Goal: Task Accomplishment & Management: Manage account settings

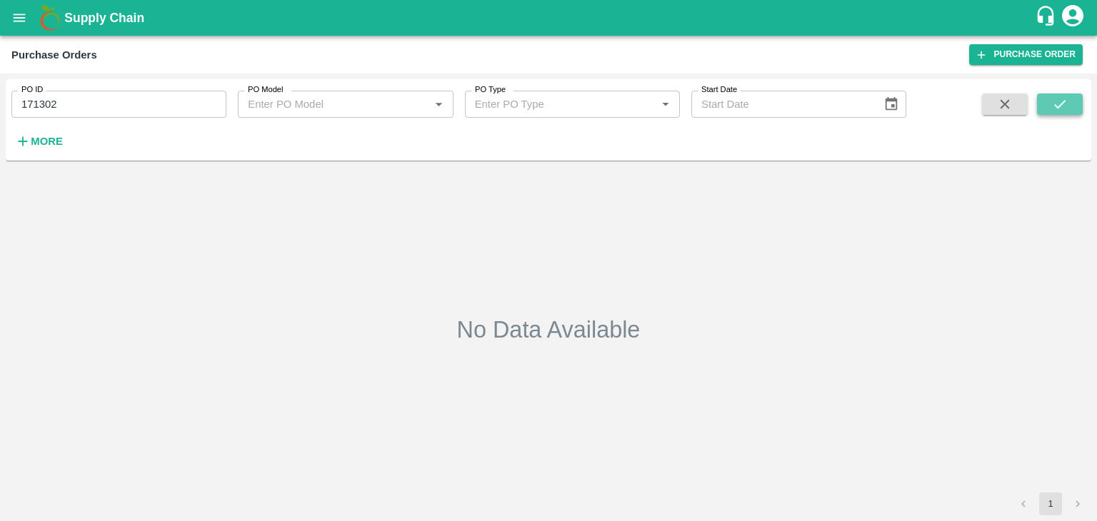
click at [1055, 108] on icon "submit" at bounding box center [1060, 104] width 16 height 16
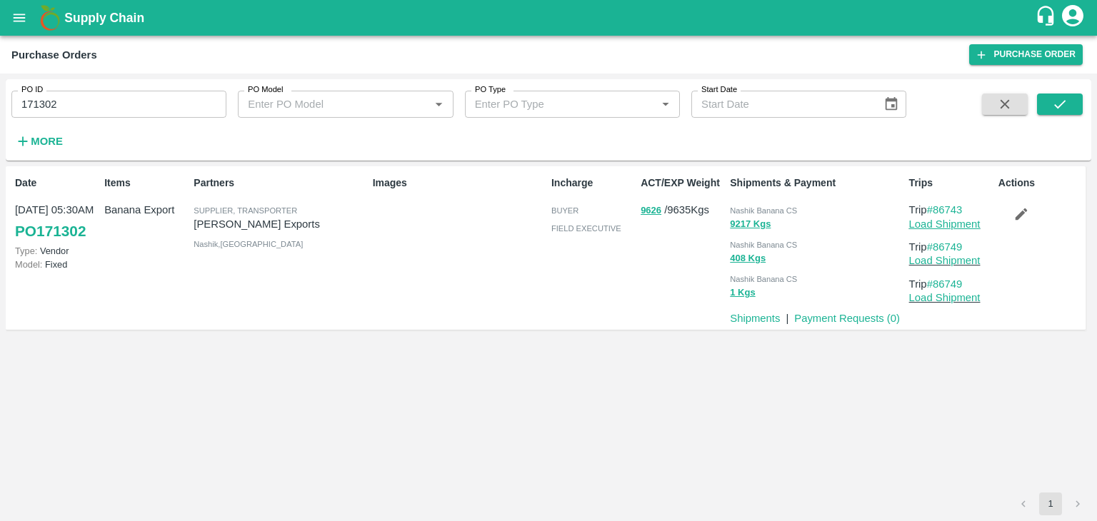
click at [954, 221] on link "Load Shipment" at bounding box center [944, 223] width 71 height 11
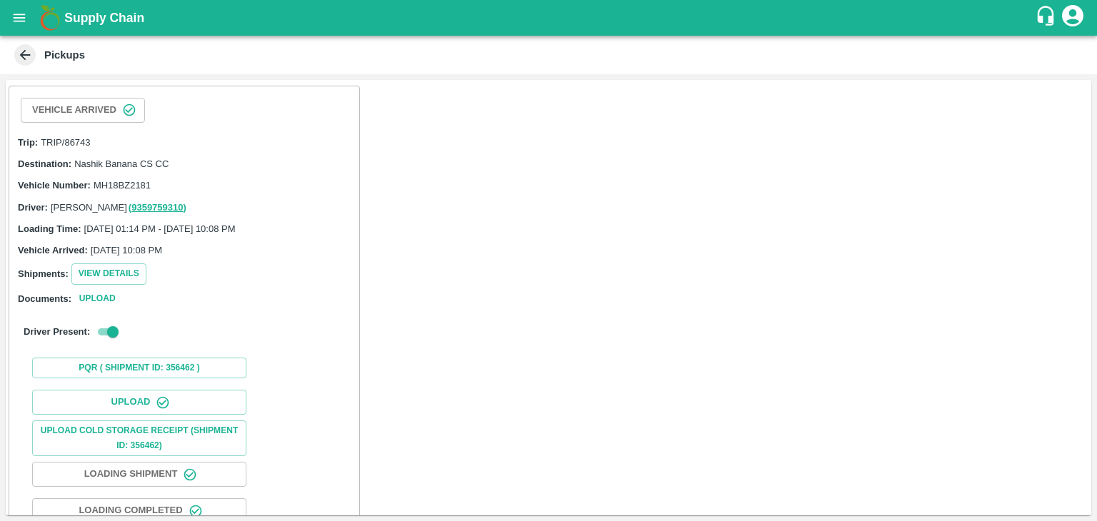
scroll to position [148, 0]
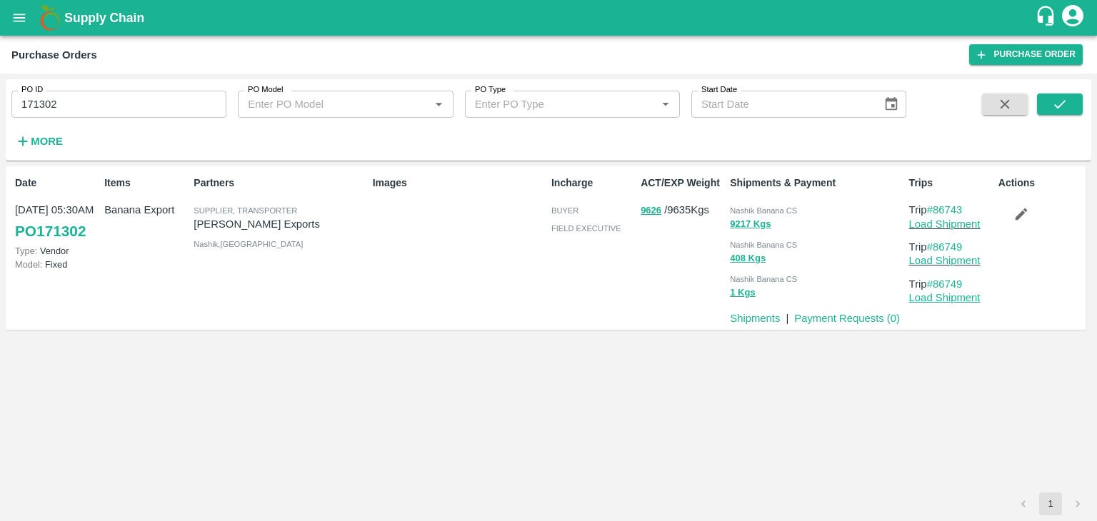
click at [948, 299] on link "Load Shipment" at bounding box center [944, 297] width 71 height 11
click at [958, 222] on link "Load Shipment" at bounding box center [944, 223] width 71 height 11
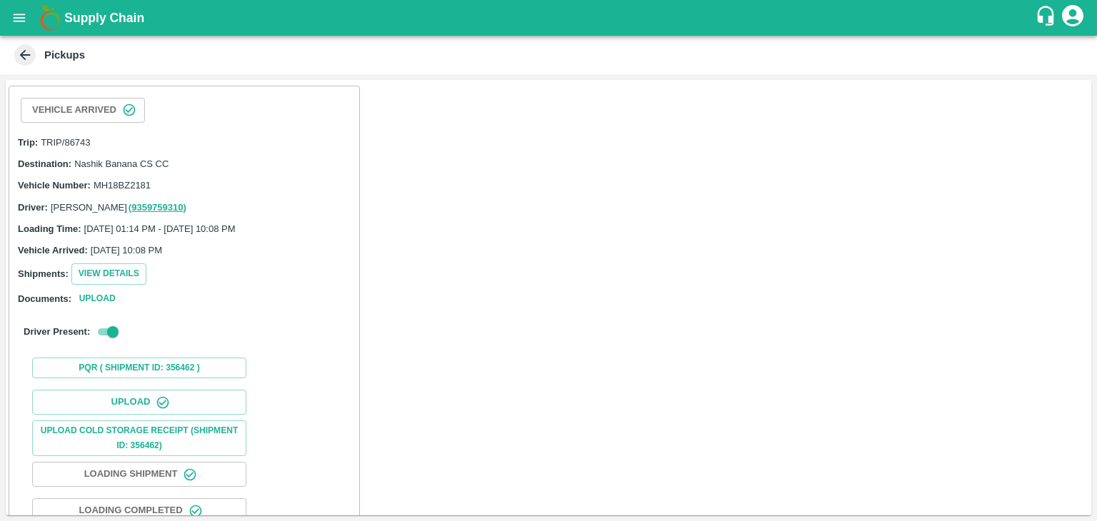
scroll to position [95, 0]
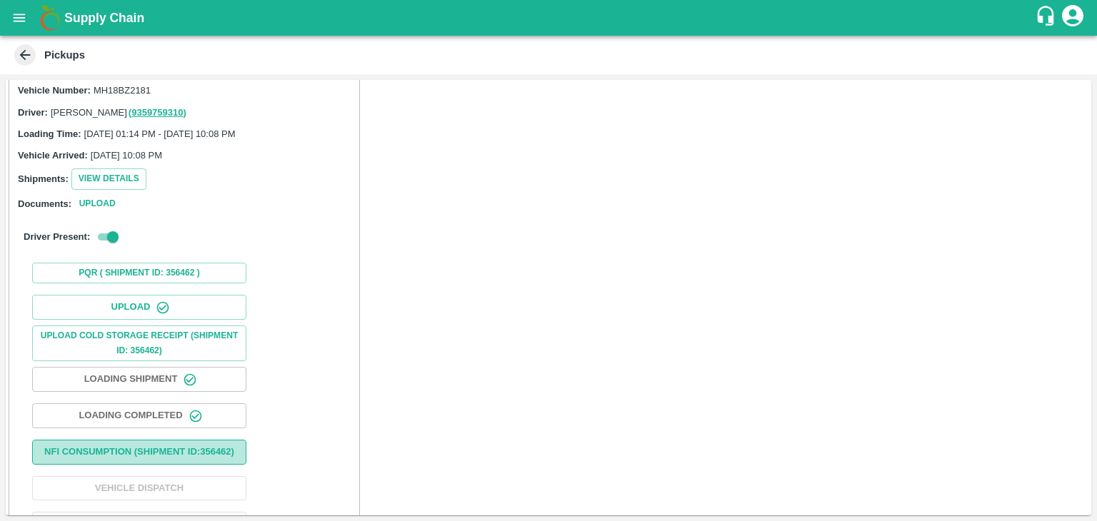
click at [148, 452] on button "Nfi Consumption (SHIPMENT ID: 356462 )" at bounding box center [139, 452] width 214 height 25
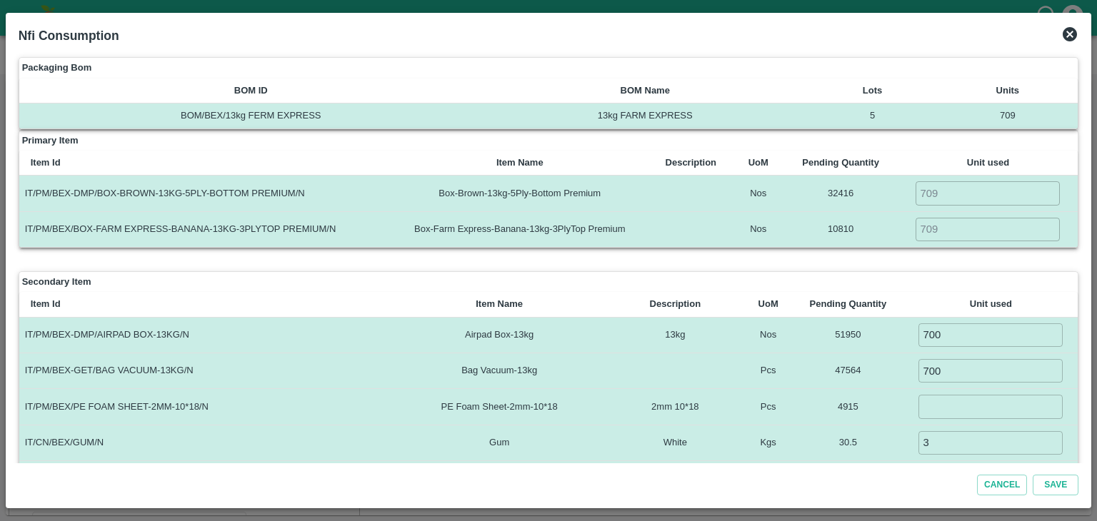
scroll to position [360, 0]
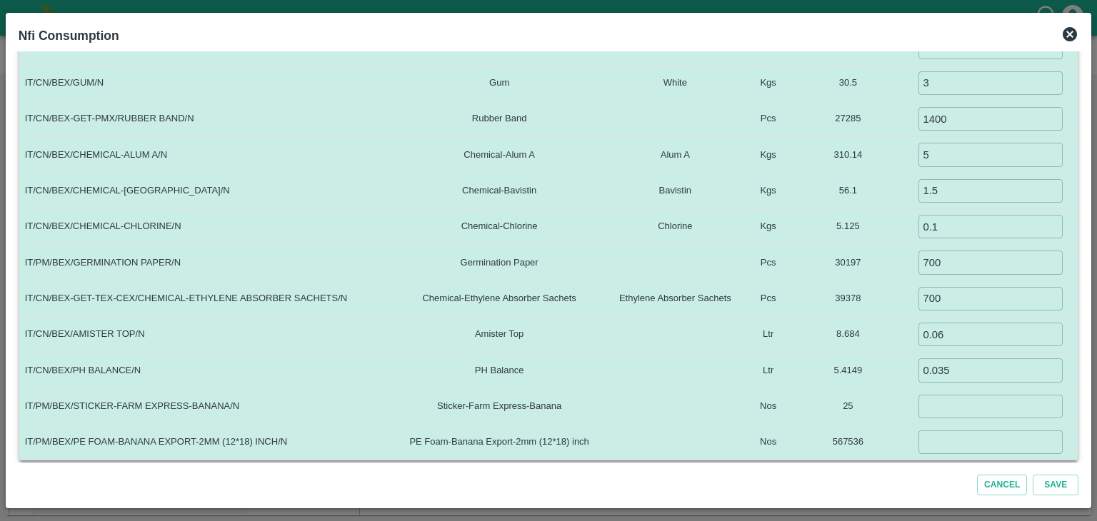
click at [1069, 31] on icon at bounding box center [1070, 34] width 14 height 14
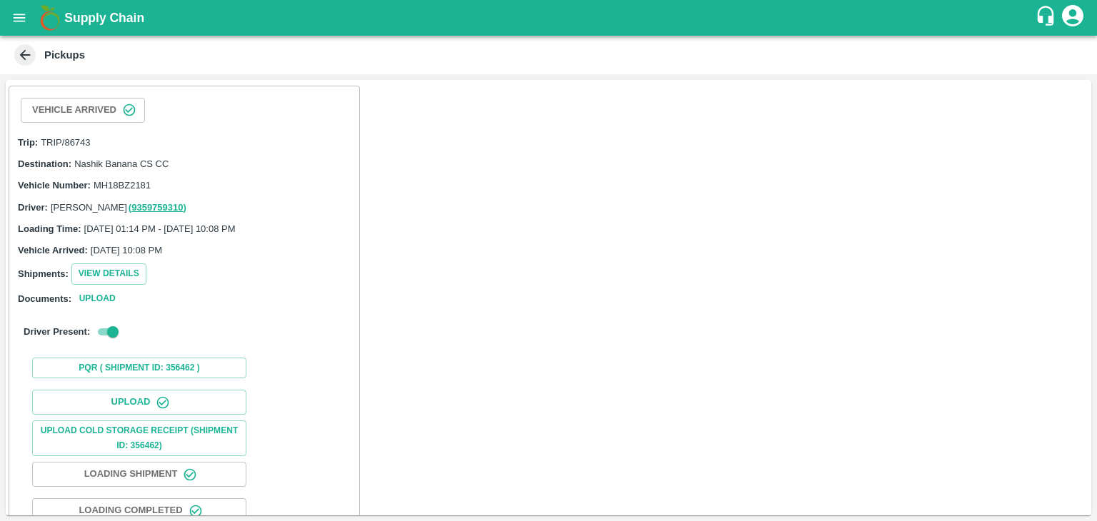
scroll to position [148, 0]
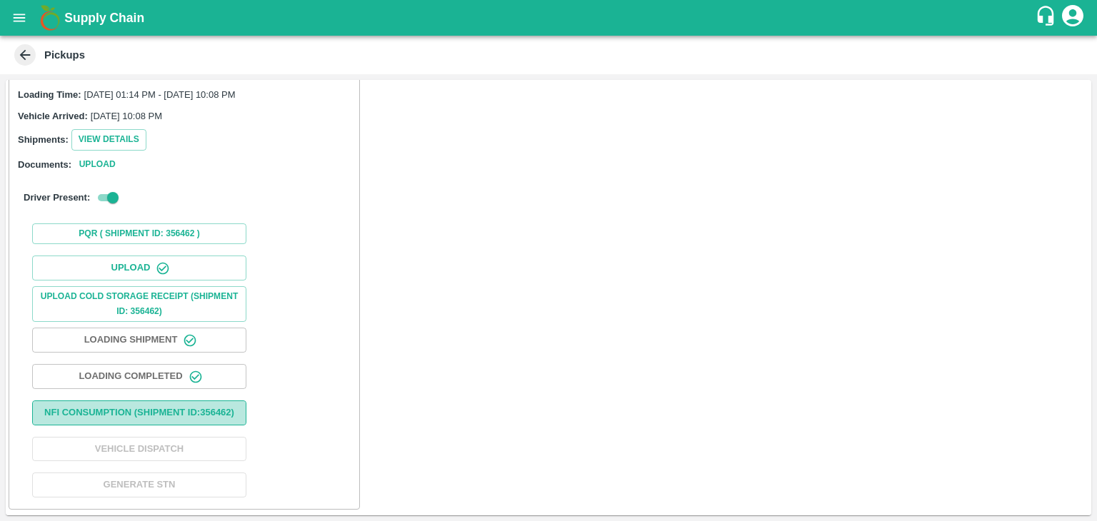
click at [157, 416] on button "Nfi Consumption (SHIPMENT ID: 356462 )" at bounding box center [139, 413] width 214 height 25
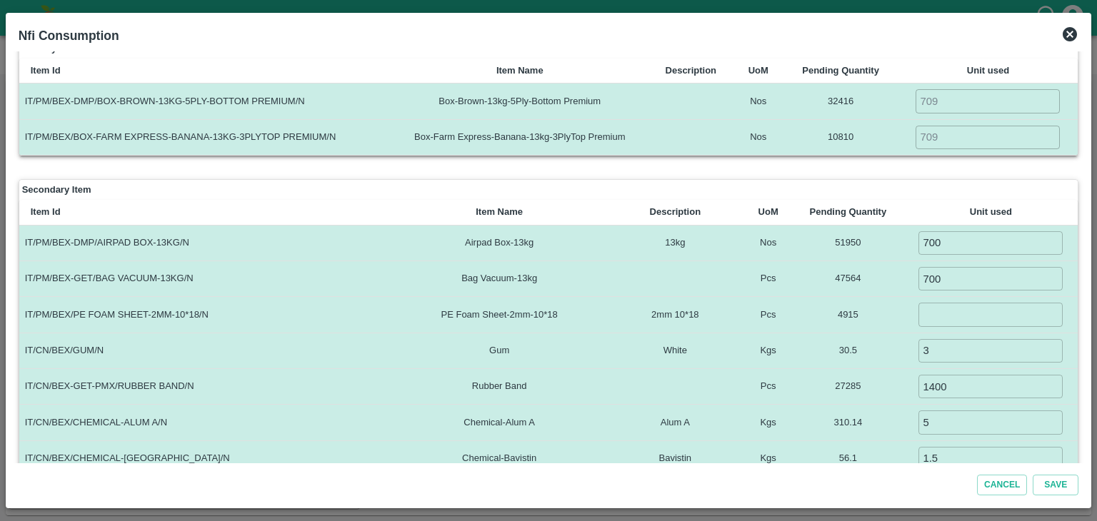
scroll to position [360, 0]
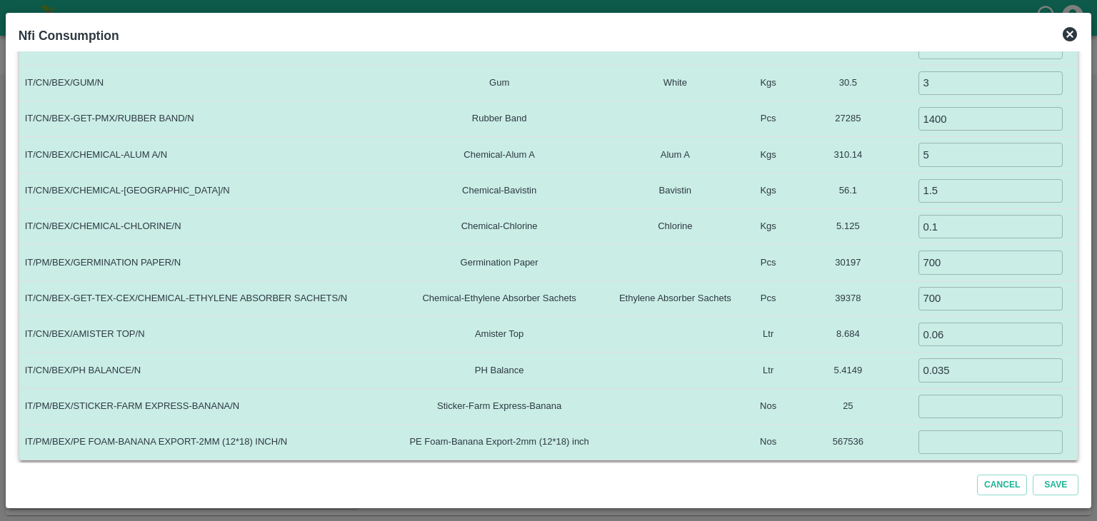
click at [1076, 30] on icon at bounding box center [1069, 34] width 17 height 17
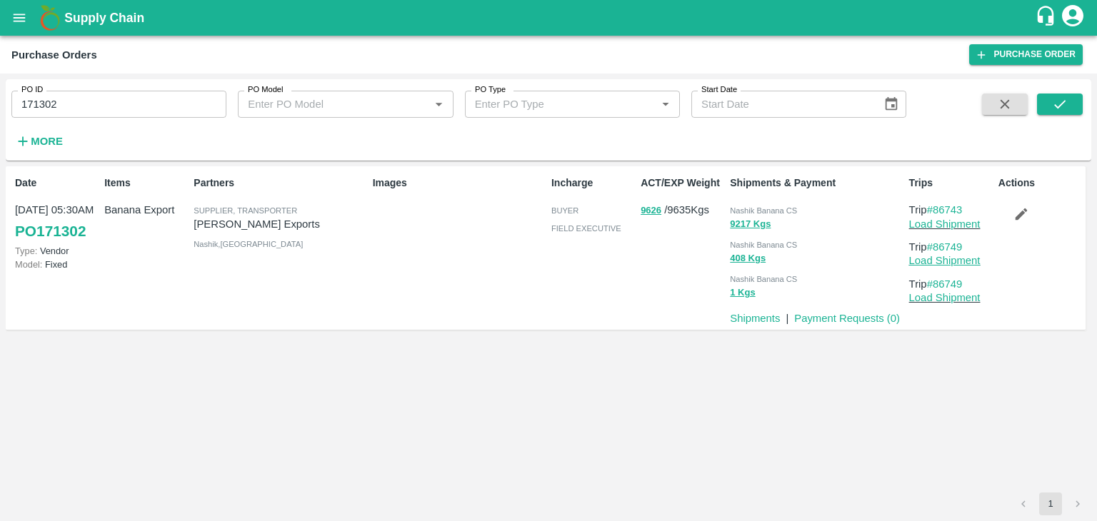
click at [956, 260] on link "Load Shipment" at bounding box center [944, 260] width 71 height 11
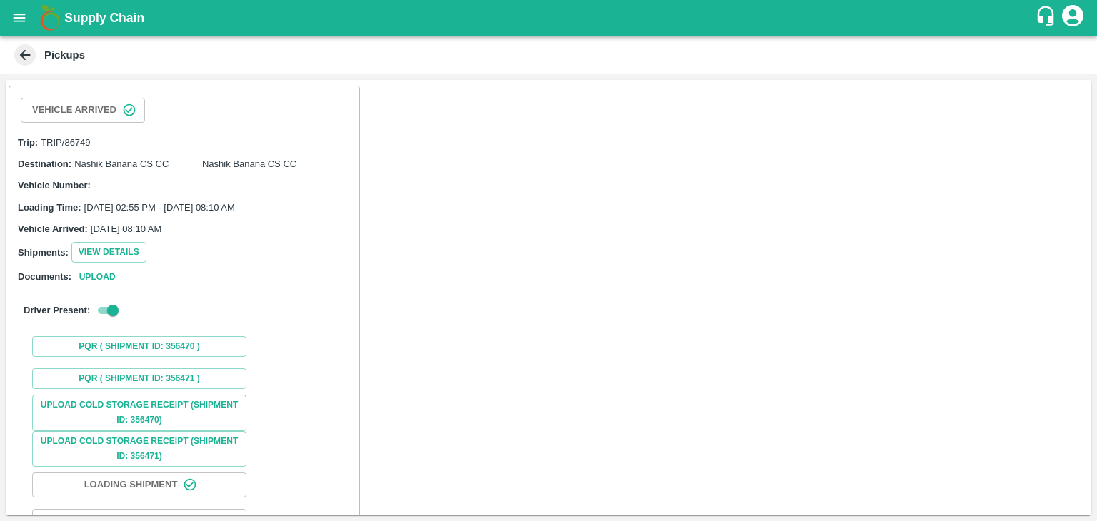
scroll to position [106, 0]
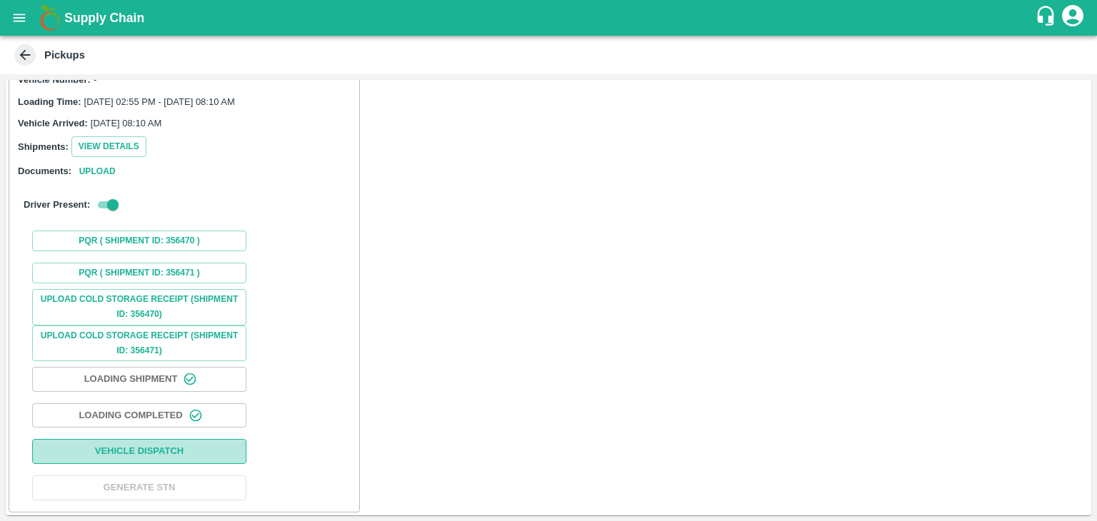
click at [184, 454] on button "Vehicle Dispatch" at bounding box center [139, 451] width 214 height 25
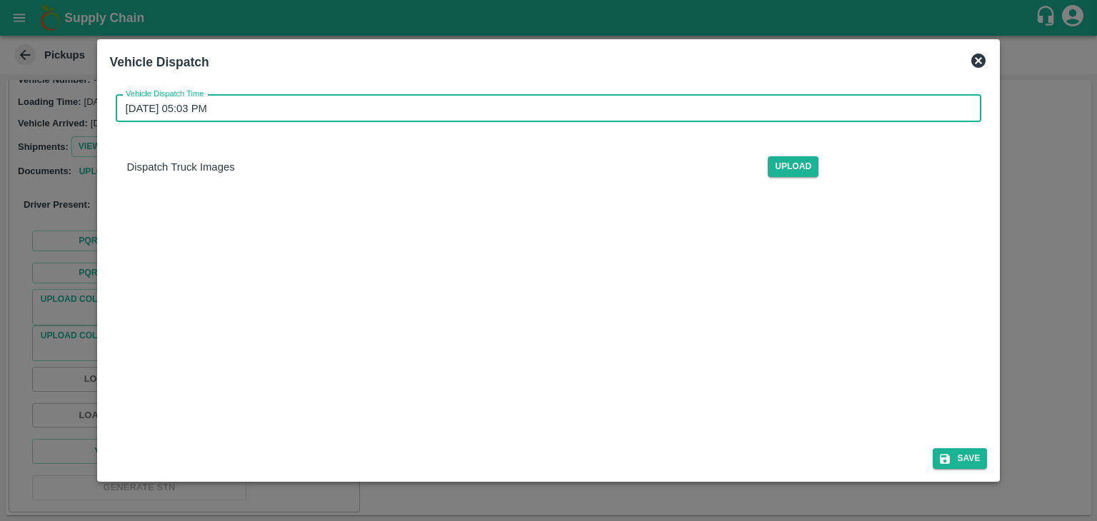
click at [531, 101] on input "[DATE] 05:03 PM" at bounding box center [544, 108] width 856 height 27
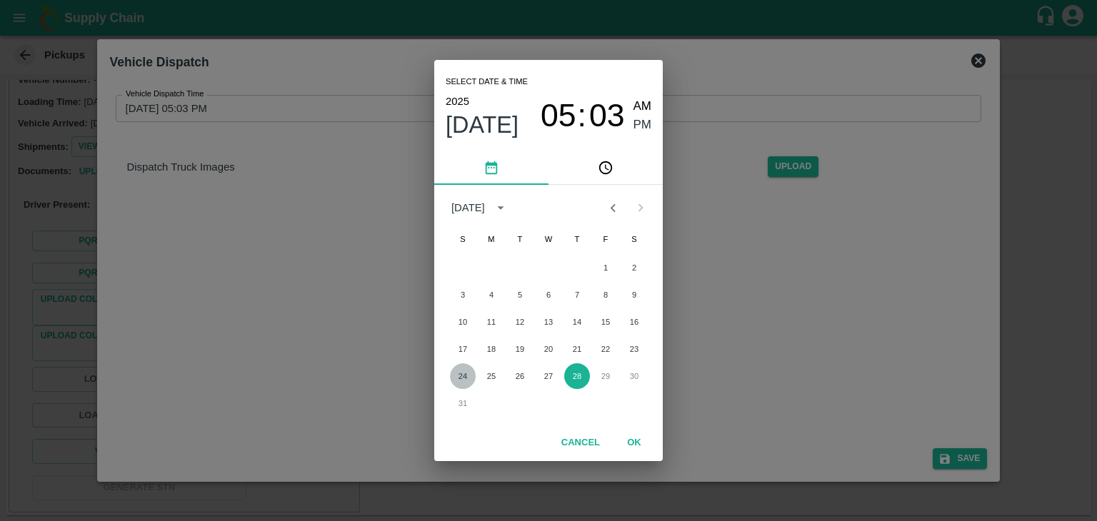
click at [462, 374] on button "24" at bounding box center [463, 376] width 26 height 26
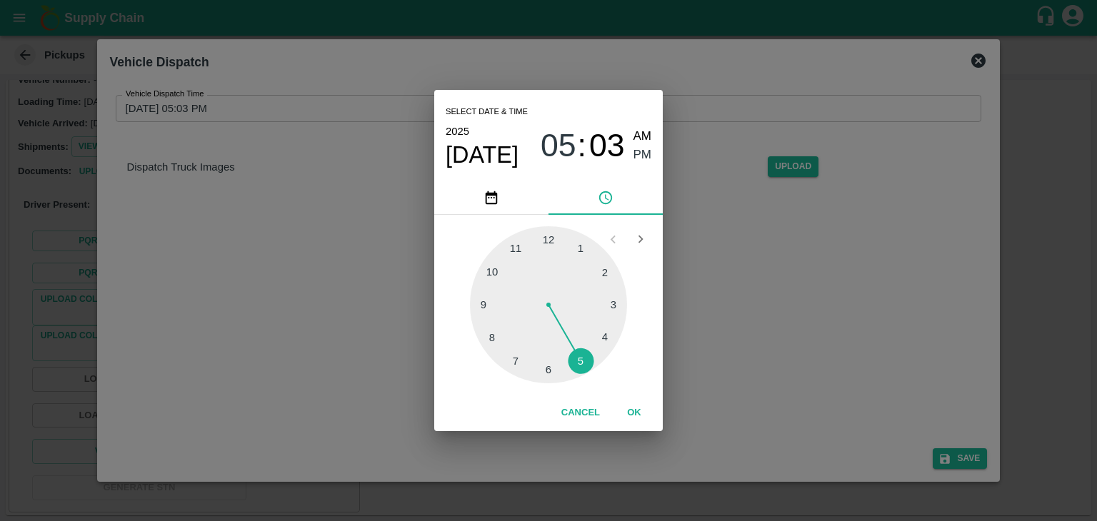
click at [562, 369] on div at bounding box center [548, 304] width 157 height 157
type input "24/08/2025 06:28 PM"
click at [641, 156] on span "PM" at bounding box center [642, 155] width 19 height 19
click at [631, 409] on button "OK" at bounding box center [634, 413] width 46 height 25
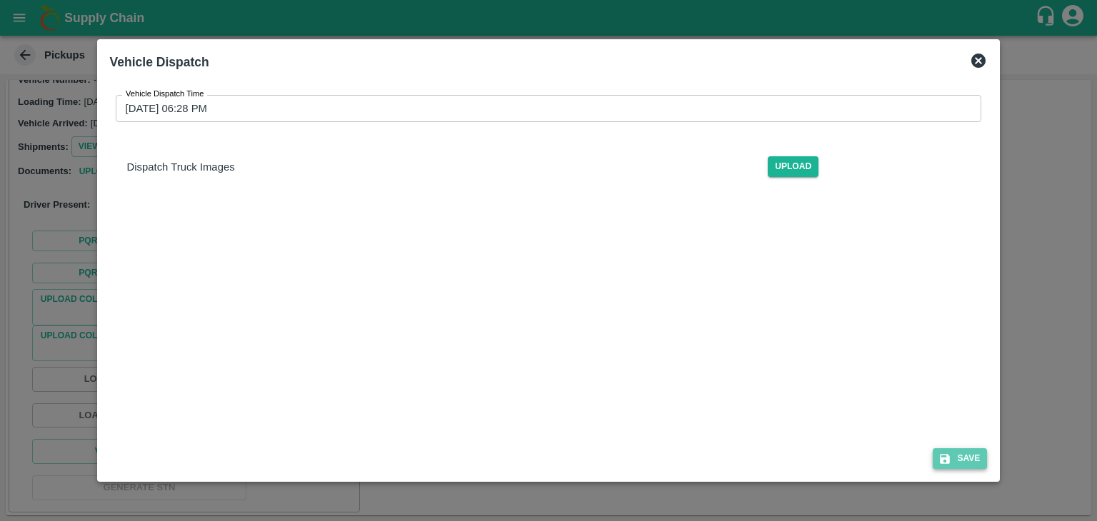
click at [958, 453] on button "Save" at bounding box center [960, 458] width 54 height 21
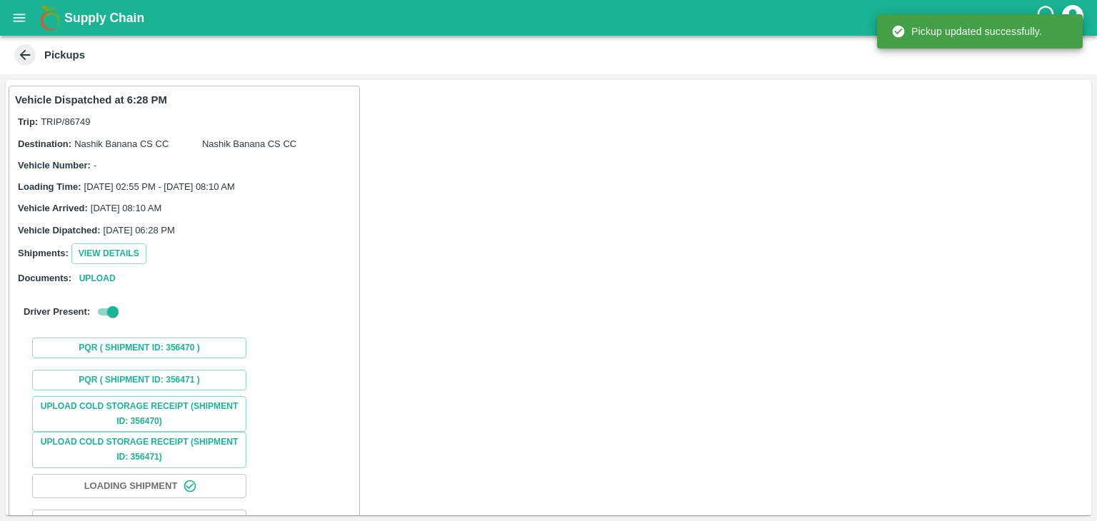
scroll to position [107, 0]
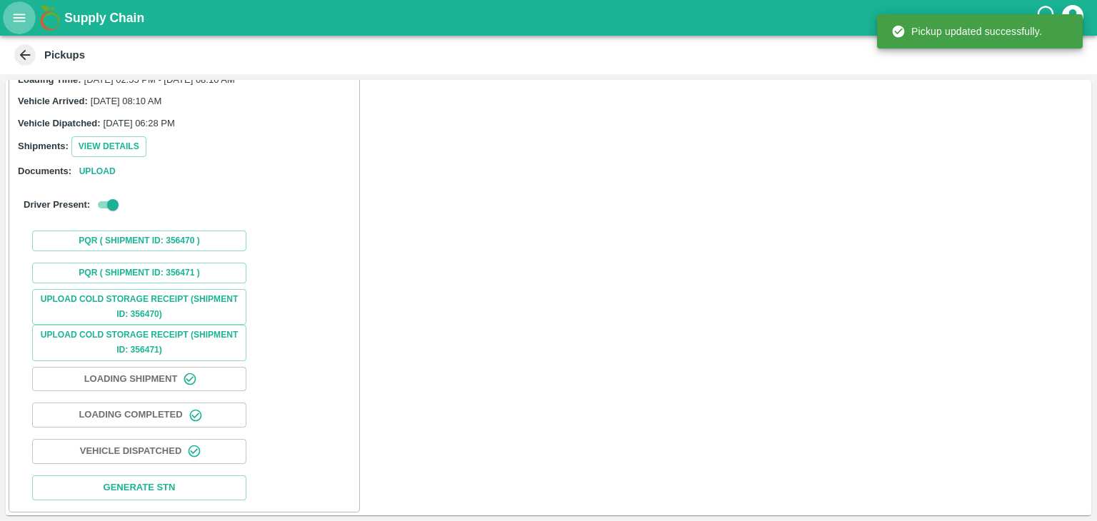
click at [15, 15] on icon "open drawer" at bounding box center [20, 18] width 12 height 8
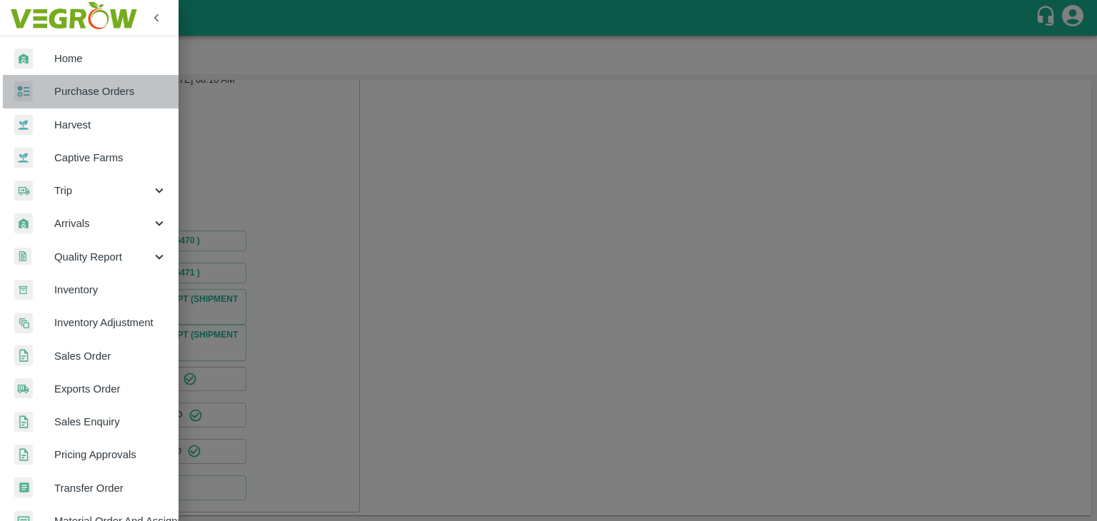
click at [109, 94] on span "Purchase Orders" at bounding box center [110, 92] width 113 height 16
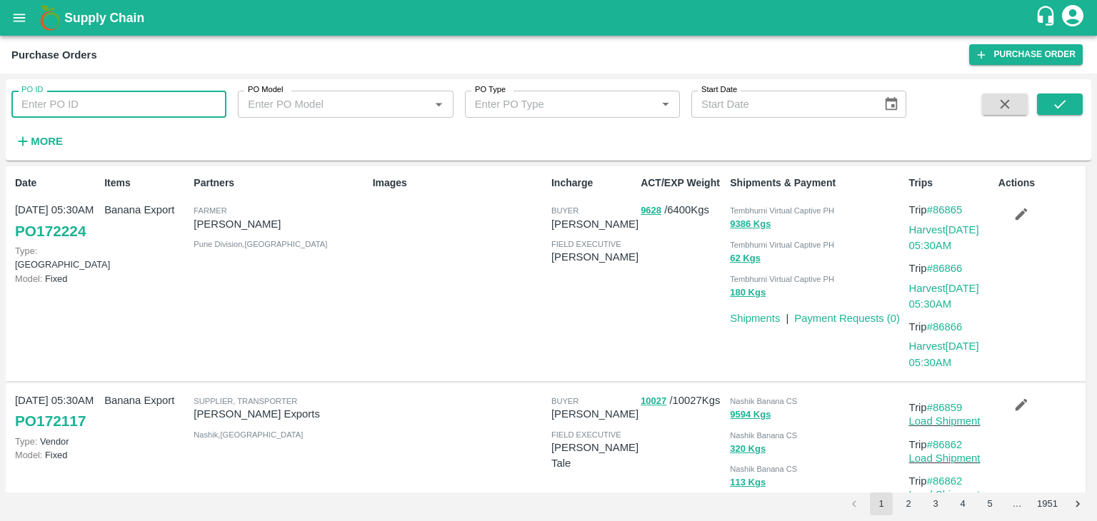
click at [91, 101] on input "PO ID" at bounding box center [118, 104] width 215 height 27
paste input "171302"
type input "171302"
click at [1080, 100] on button "submit" at bounding box center [1060, 104] width 46 height 21
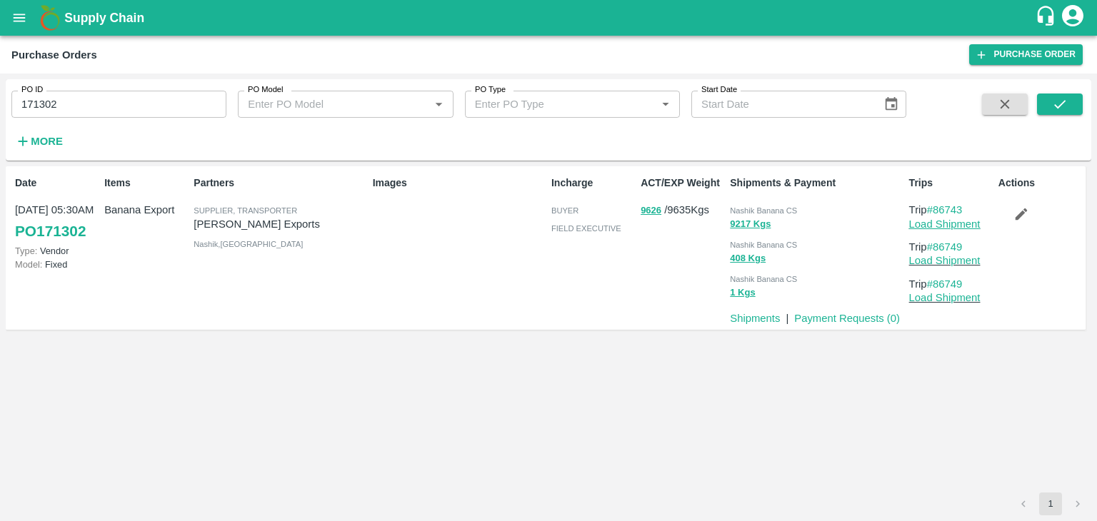
click at [958, 225] on link "Load Shipment" at bounding box center [944, 223] width 71 height 11
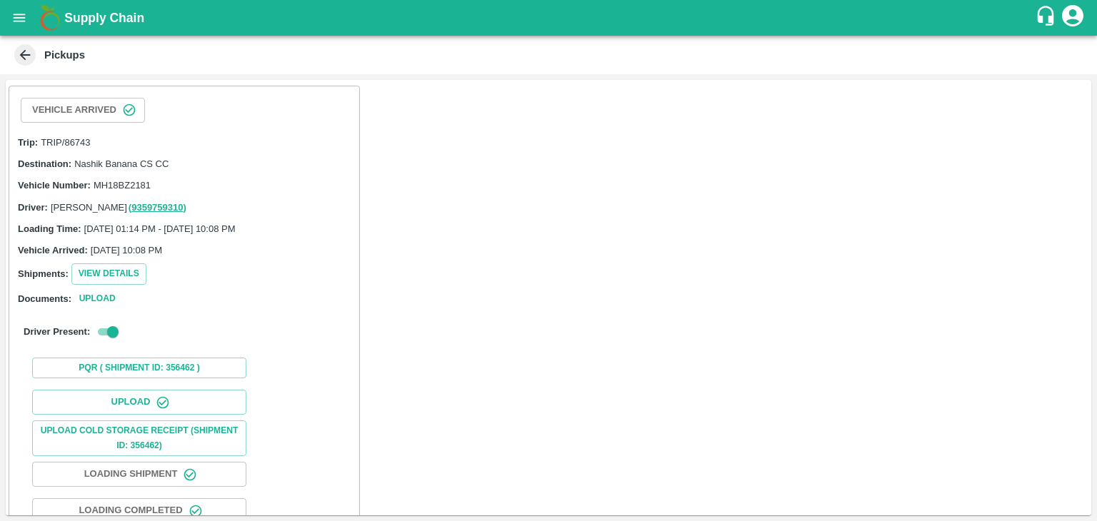
scroll to position [148, 0]
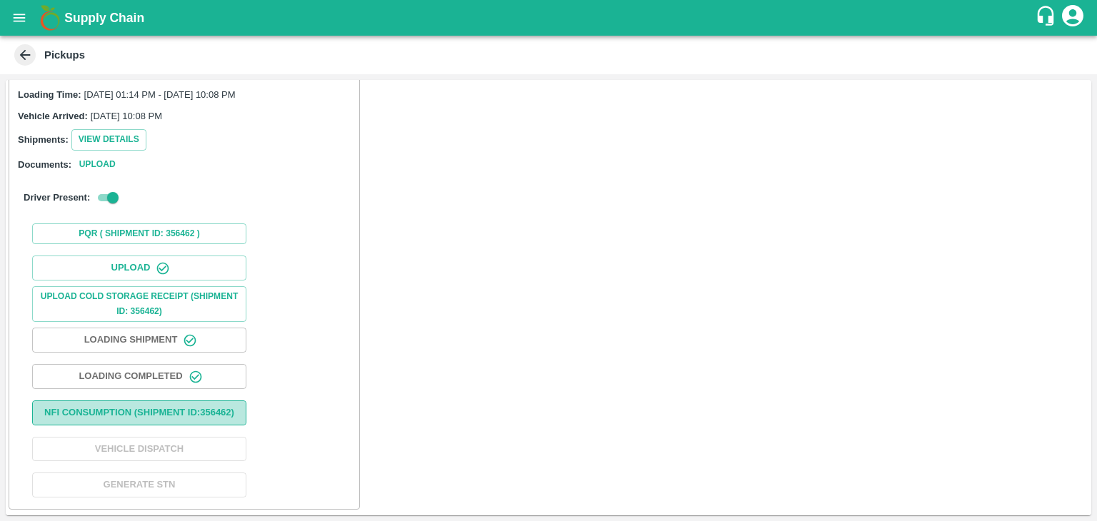
click at [182, 401] on button "Nfi Consumption (SHIPMENT ID: 356462 )" at bounding box center [139, 413] width 214 height 25
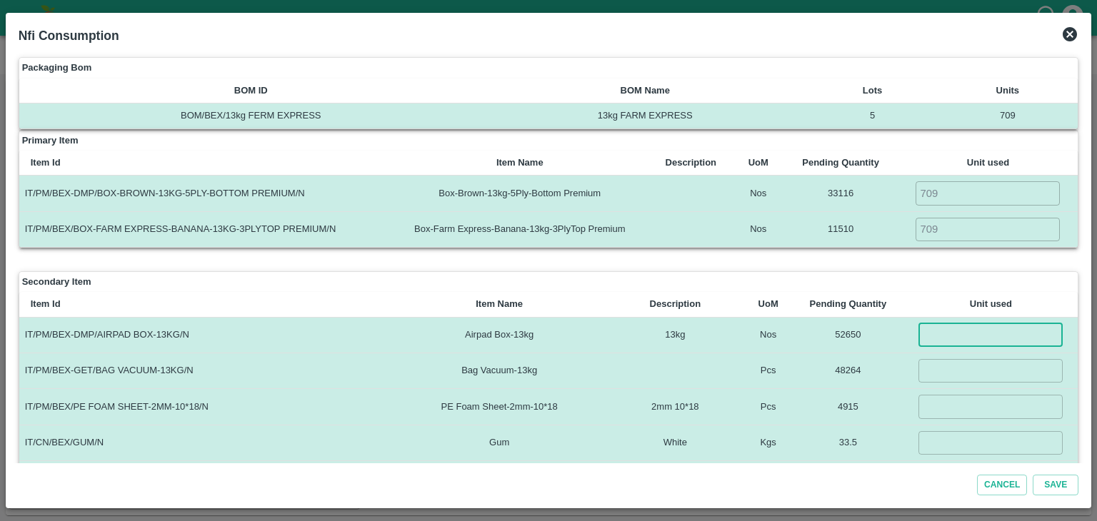
click at [957, 334] on input "number" at bounding box center [990, 335] width 144 height 24
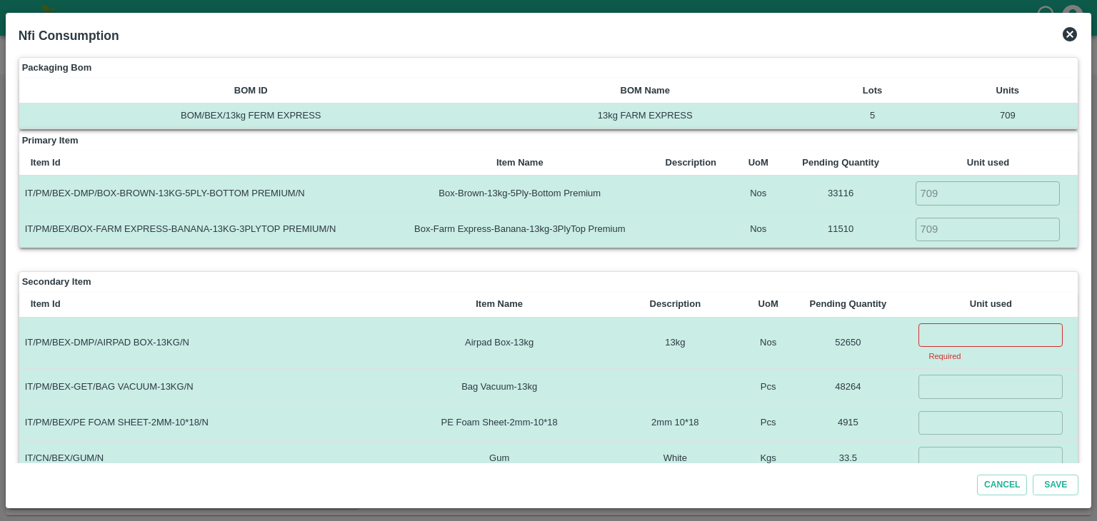
click at [1067, 36] on icon at bounding box center [1069, 34] width 17 height 17
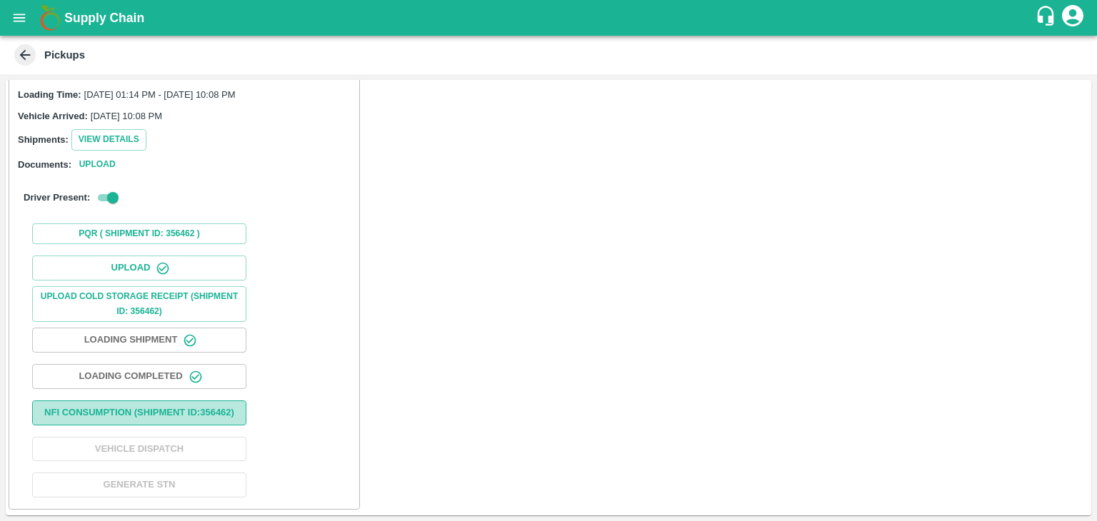
click at [165, 401] on button "Nfi Consumption (SHIPMENT ID: 356462 )" at bounding box center [139, 413] width 214 height 25
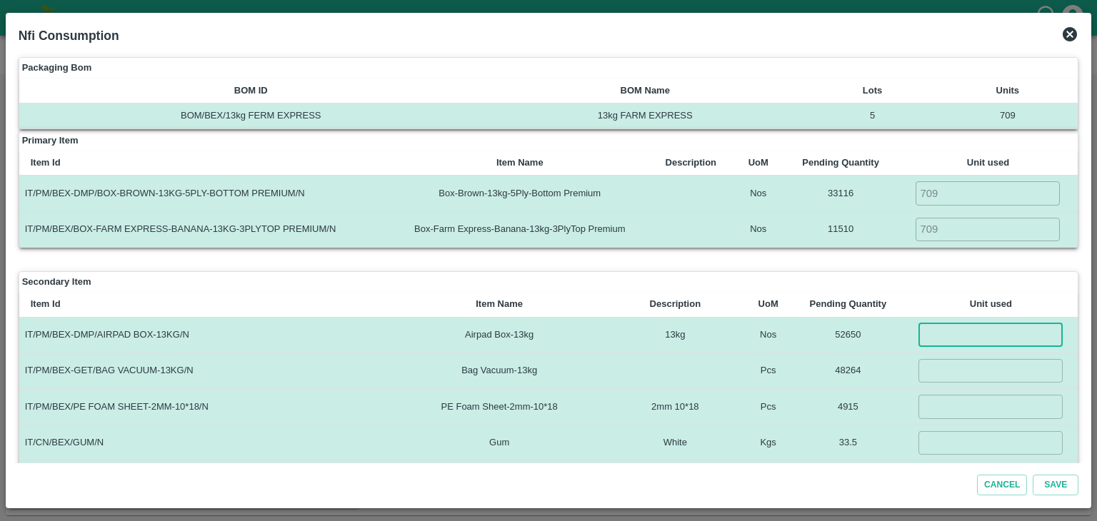
click at [950, 341] on input "number" at bounding box center [990, 335] width 144 height 24
type input "709"
click at [958, 363] on input "number" at bounding box center [990, 371] width 144 height 24
type input "709"
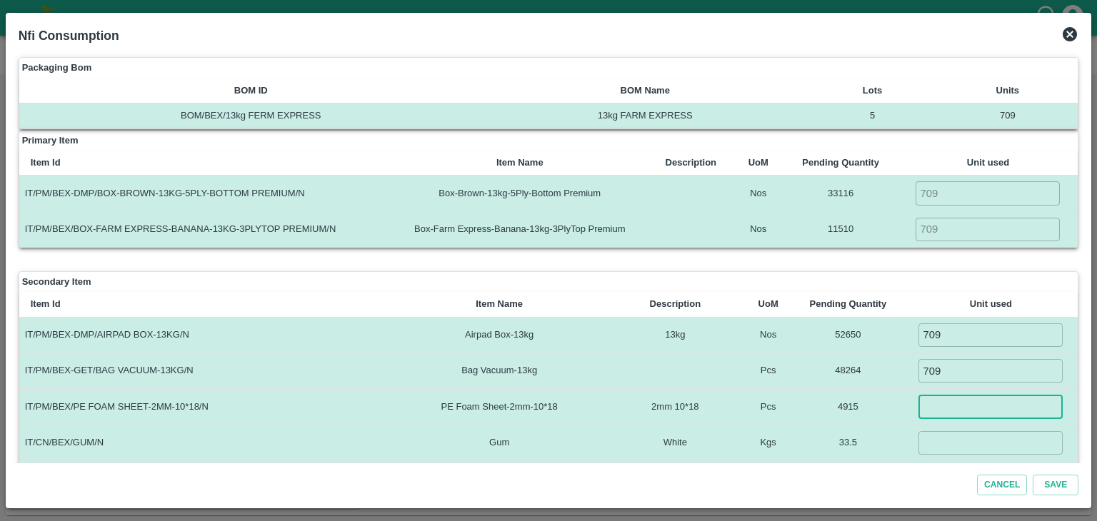
click at [950, 406] on input "number" at bounding box center [990, 407] width 144 height 24
type input "0"
click at [948, 438] on input "number" at bounding box center [990, 443] width 144 height 24
type input "4"
click at [945, 441] on input "4" at bounding box center [990, 443] width 144 height 24
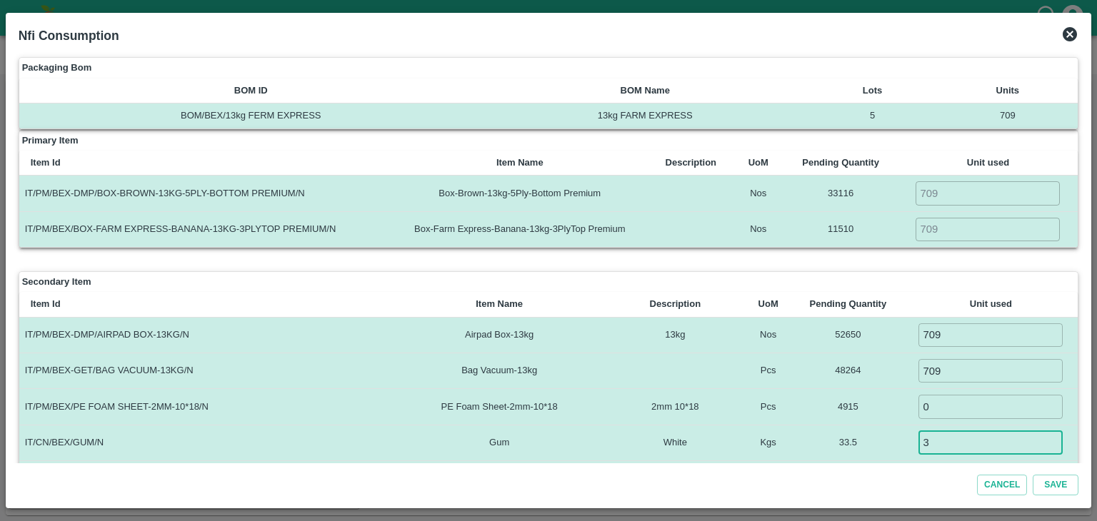
type input "3"
click at [877, 378] on td "48264" at bounding box center [847, 371] width 111 height 36
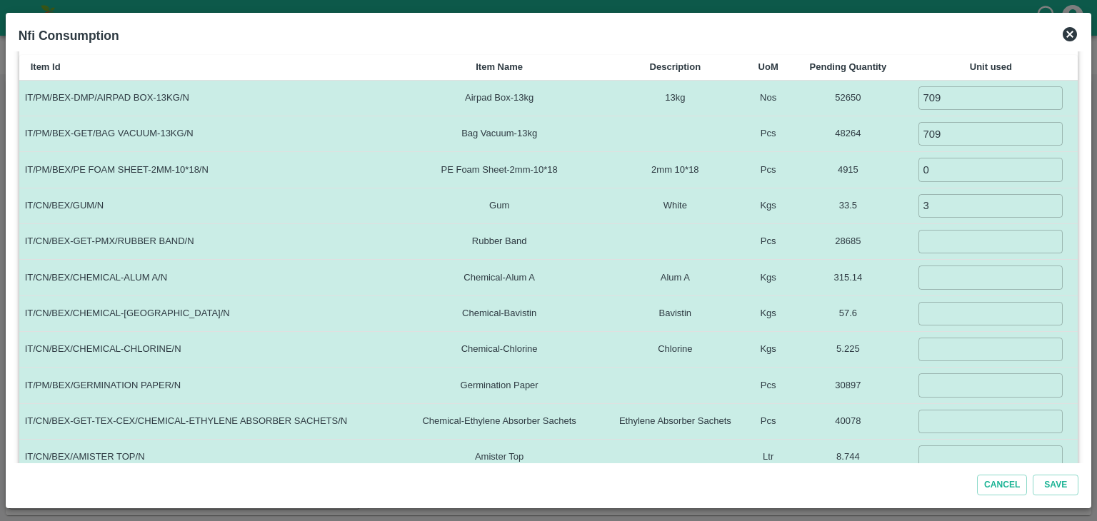
scroll to position [241, 0]
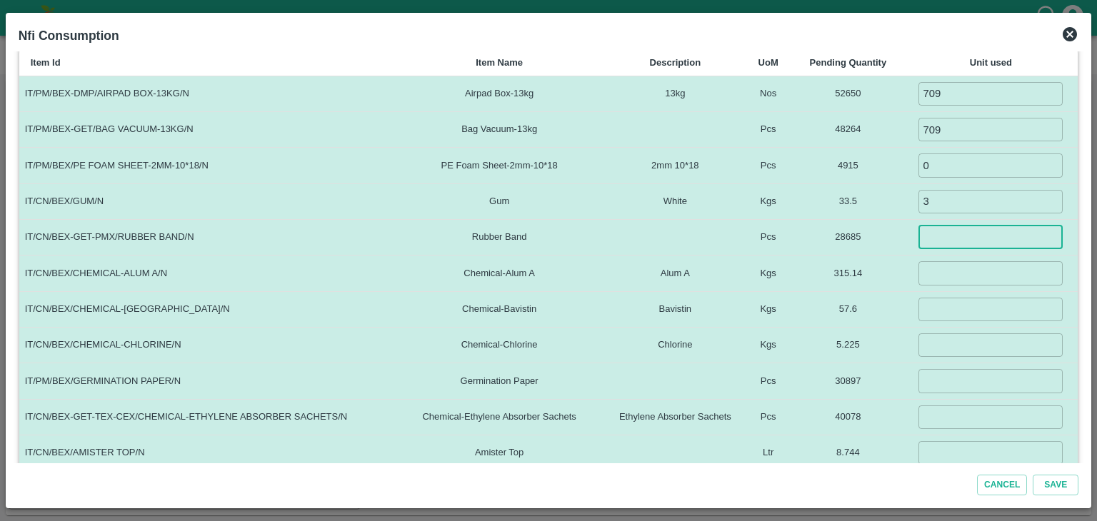
click at [955, 236] on input "number" at bounding box center [990, 238] width 144 height 24
type input "1418"
click at [958, 261] on input "number" at bounding box center [990, 273] width 144 height 24
type input "5"
click at [962, 299] on input "number" at bounding box center [990, 310] width 144 height 24
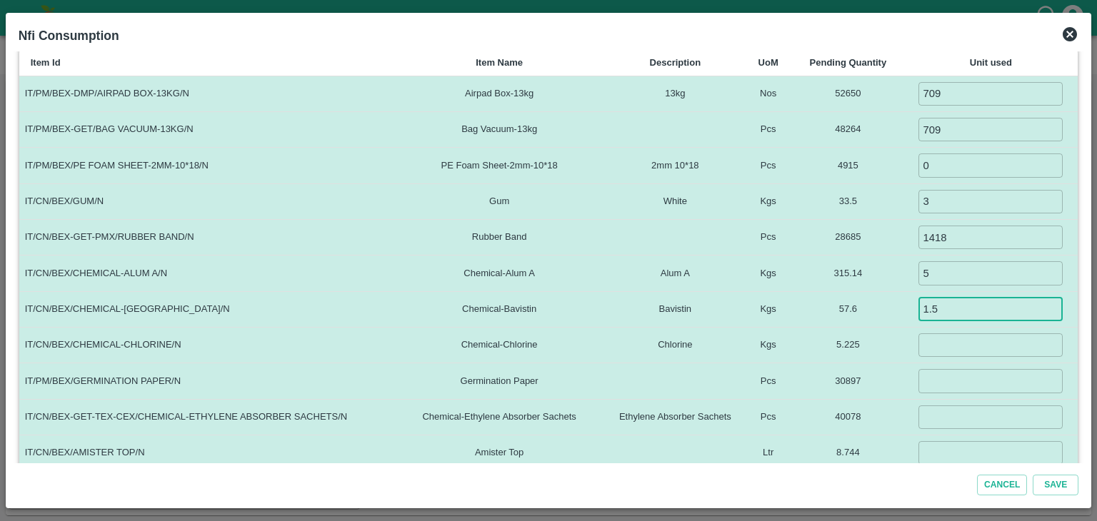
type input "1.5"
click at [972, 349] on input "number" at bounding box center [990, 345] width 144 height 24
type input "0.1"
click at [965, 375] on input "number" at bounding box center [990, 381] width 144 height 24
type input "709"
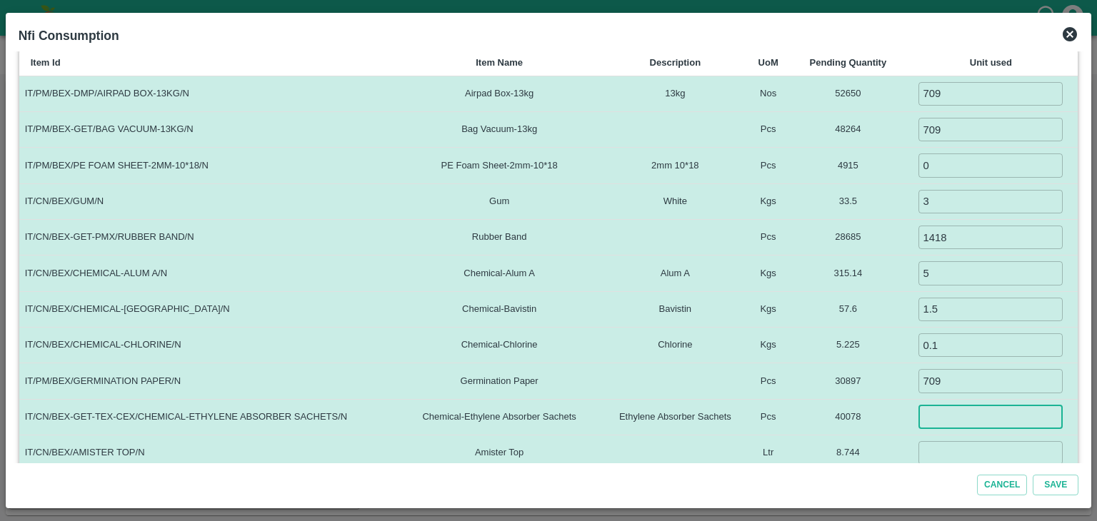
click at [963, 415] on input "number" at bounding box center [990, 418] width 144 height 24
type input "709"
click at [955, 448] on input "number" at bounding box center [990, 453] width 144 height 24
type input "0.060"
click at [870, 359] on td "5.225" at bounding box center [847, 345] width 111 height 36
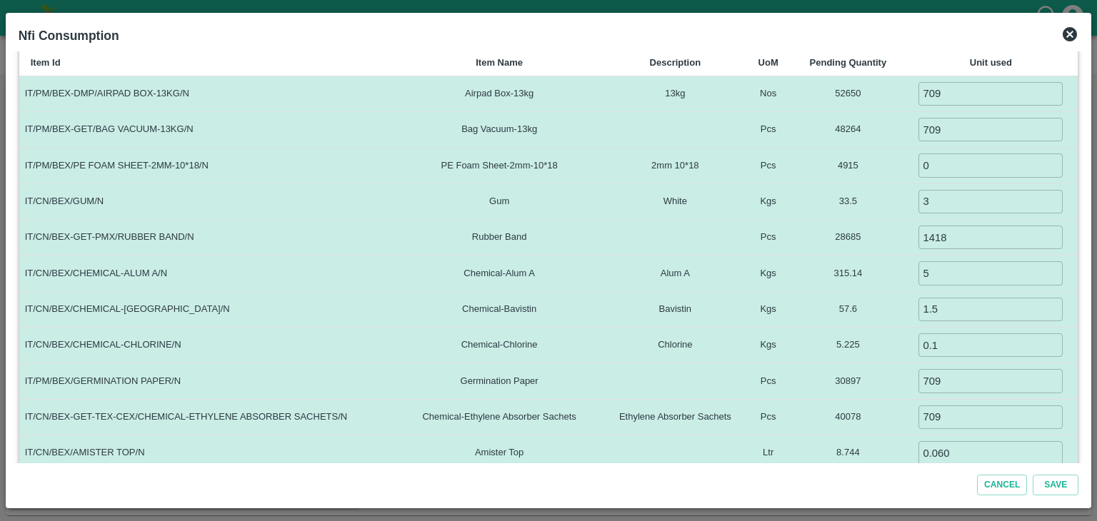
scroll to position [360, 0]
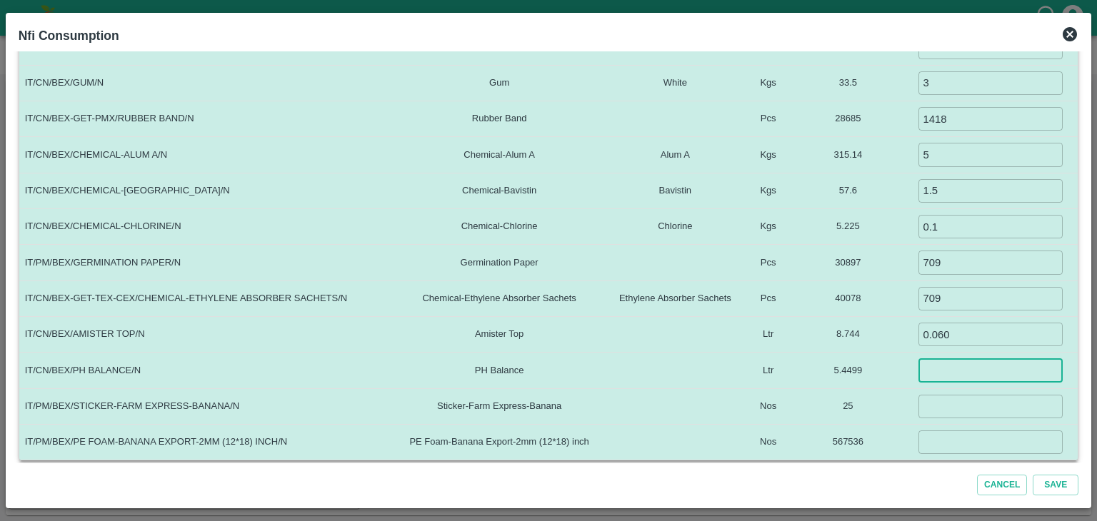
click at [958, 360] on input "number" at bounding box center [990, 370] width 144 height 24
type input ".0"
type input "0.035"
click at [958, 395] on input "number" at bounding box center [990, 407] width 144 height 24
type input "0"
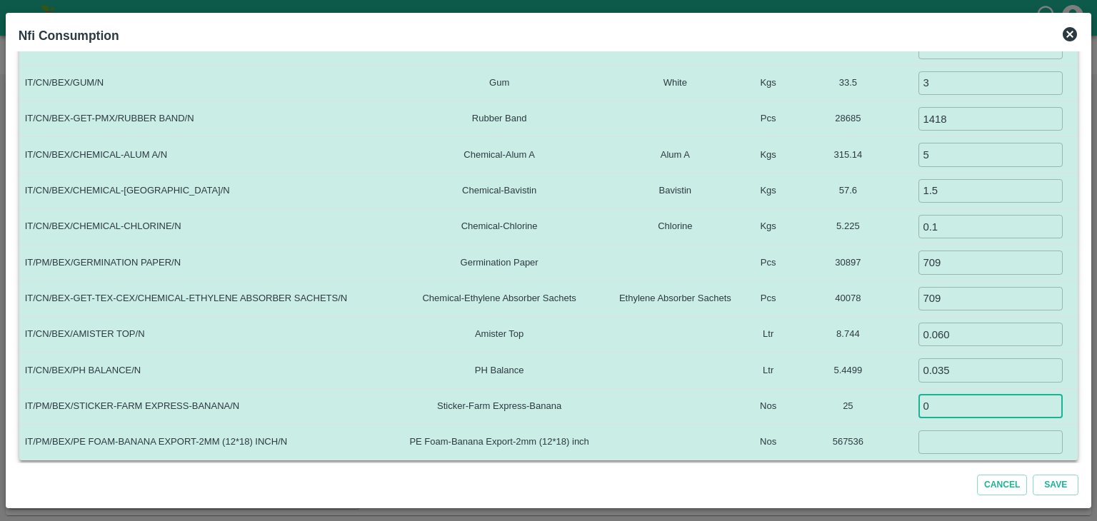
click at [954, 443] on input "number" at bounding box center [990, 443] width 144 height 24
type input "4963"
click at [915, 398] on td "0 ​" at bounding box center [990, 406] width 174 height 36
click at [1067, 495] on button "Save" at bounding box center [1056, 485] width 46 height 21
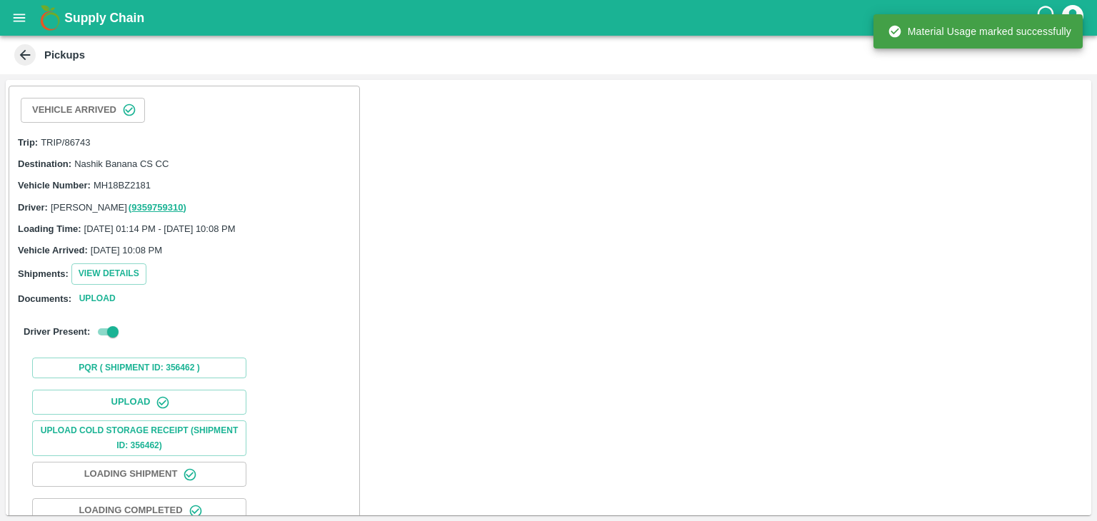
scroll to position [148, 0]
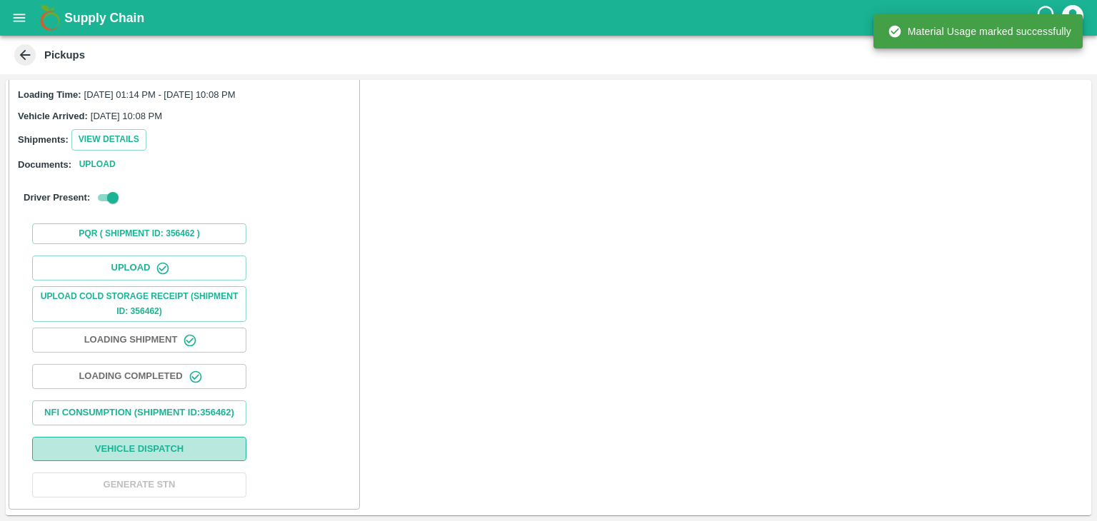
click at [205, 441] on button "Vehicle Dispatch" at bounding box center [139, 449] width 214 height 25
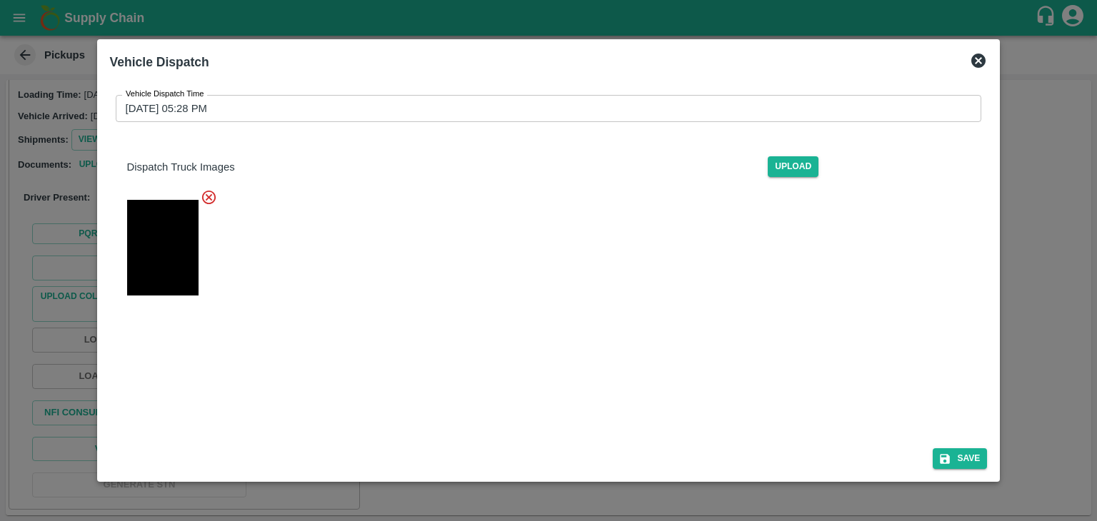
click at [591, 115] on input "28/08/2025 05:28 PM" at bounding box center [544, 108] width 856 height 27
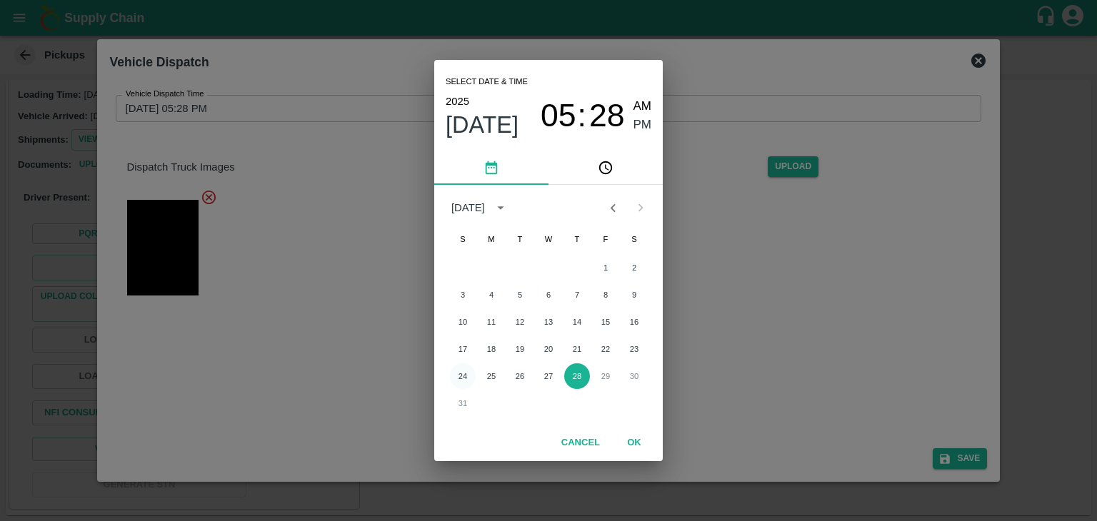
click at [468, 369] on button "24" at bounding box center [463, 376] width 26 height 26
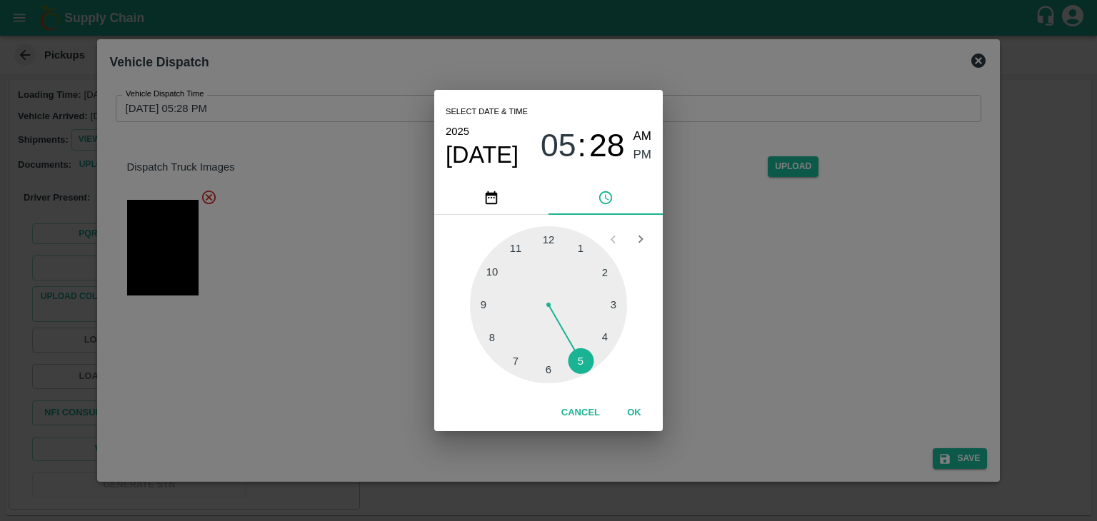
click at [583, 376] on div "1 2 3 4 5 6 7 8 9 10 11 12" at bounding box center [549, 304] width 206 height 157
click at [574, 363] on div at bounding box center [548, 304] width 157 height 157
type input "24/08/2025 05:26 PM"
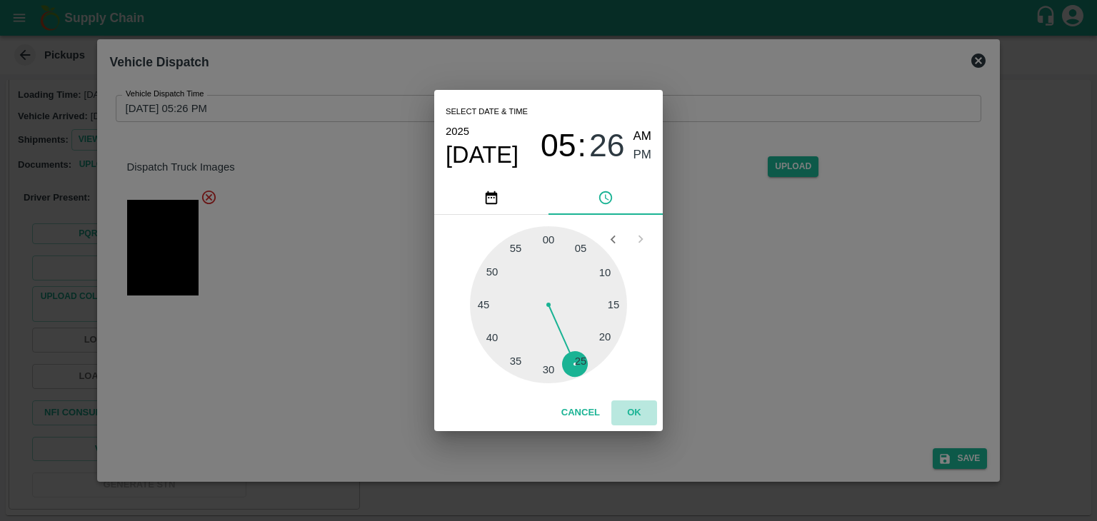
click at [623, 410] on button "OK" at bounding box center [634, 413] width 46 height 25
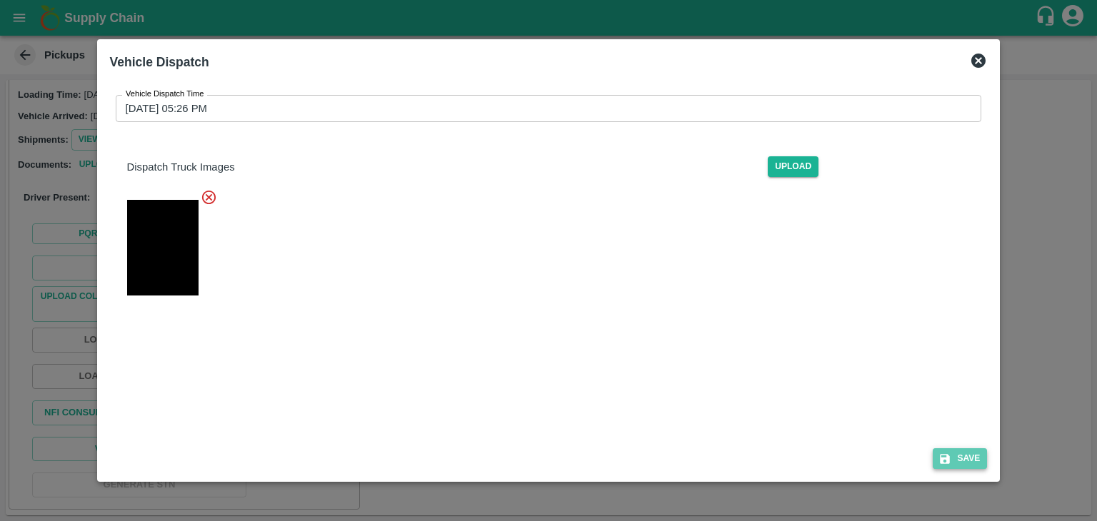
click at [945, 456] on icon "submit" at bounding box center [944, 459] width 13 height 13
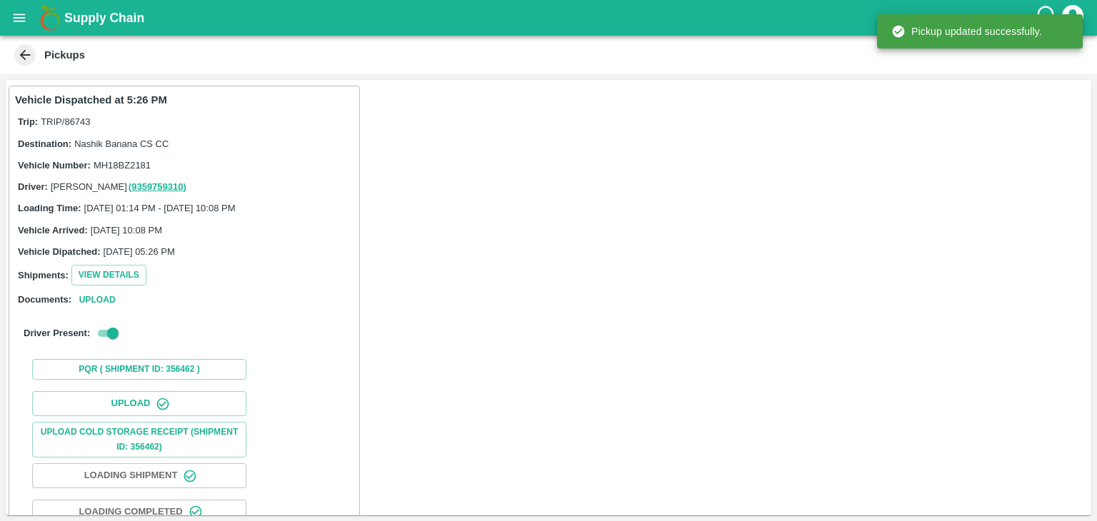
scroll to position [149, 0]
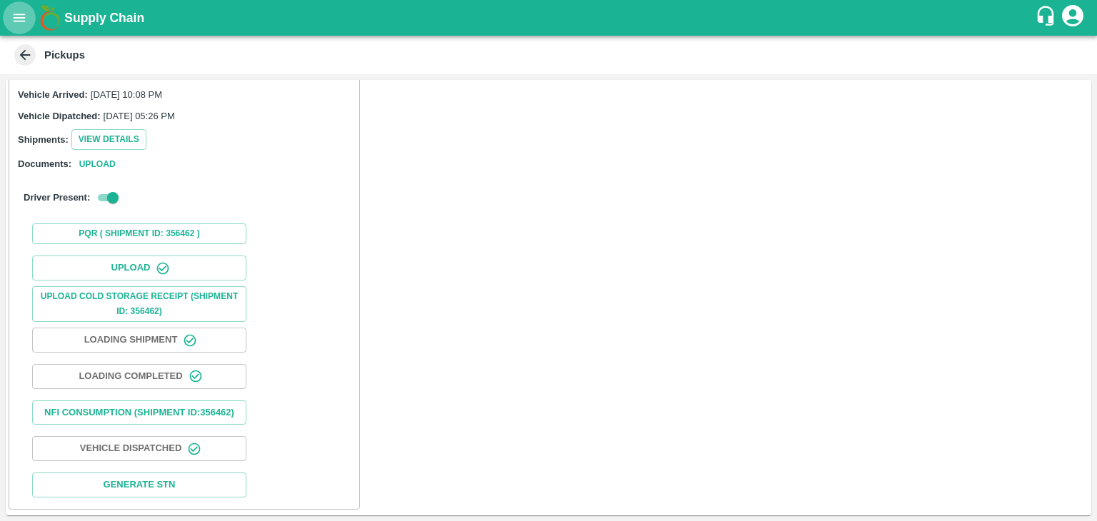
click at [11, 11] on icon "open drawer" at bounding box center [19, 18] width 16 height 16
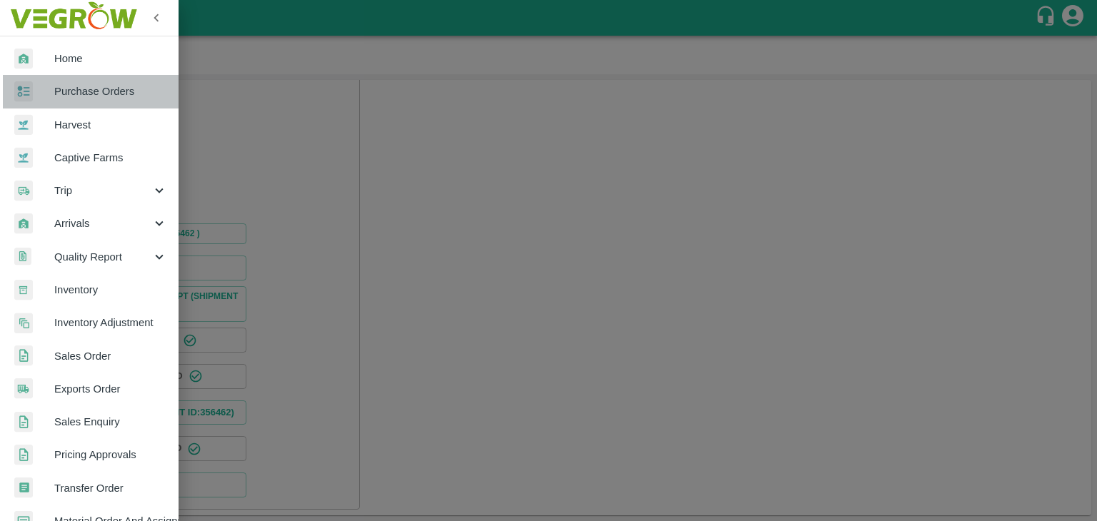
click at [96, 81] on link "Purchase Orders" at bounding box center [89, 91] width 179 height 33
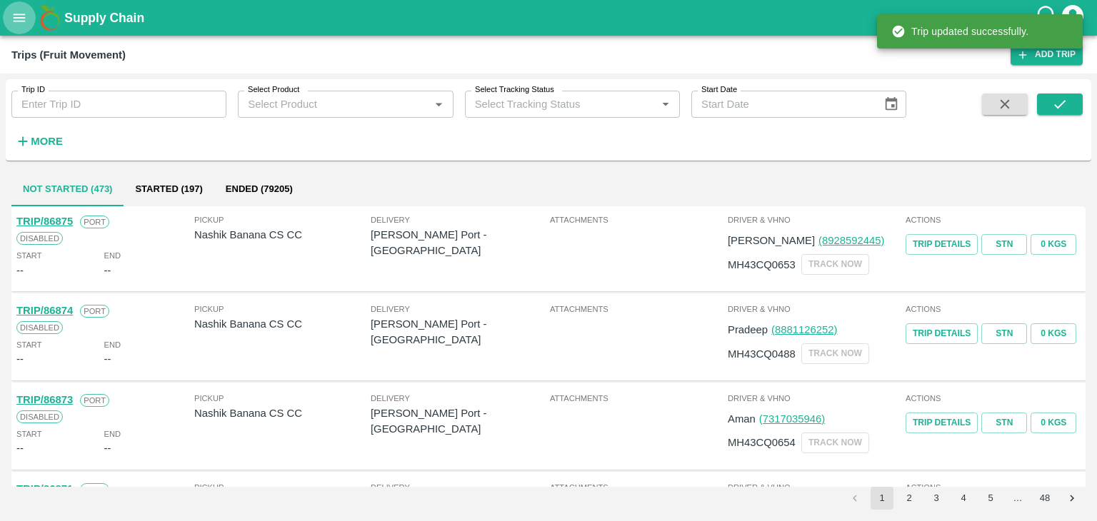
click at [16, 17] on icon "open drawer" at bounding box center [20, 18] width 12 height 8
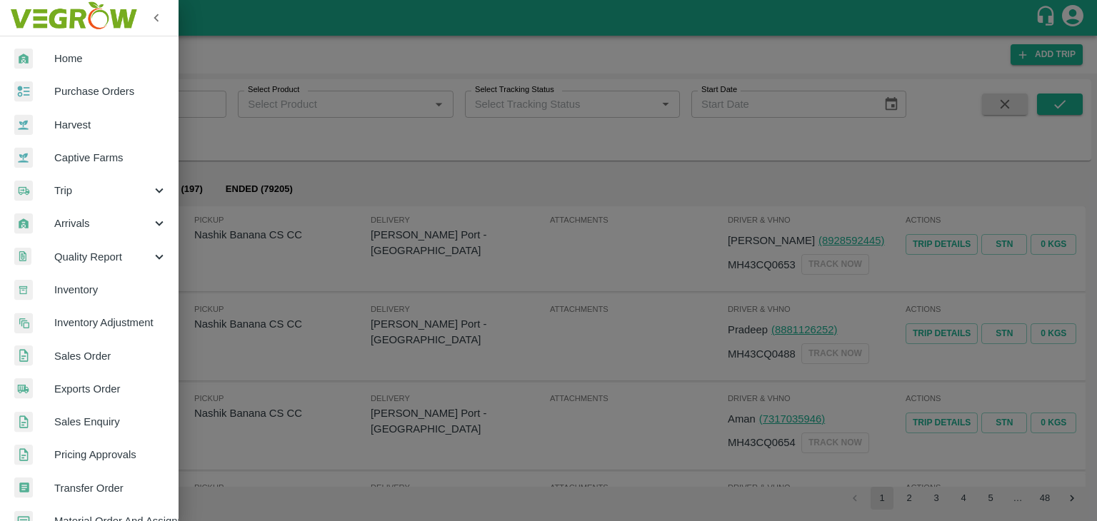
scroll to position [292, 0]
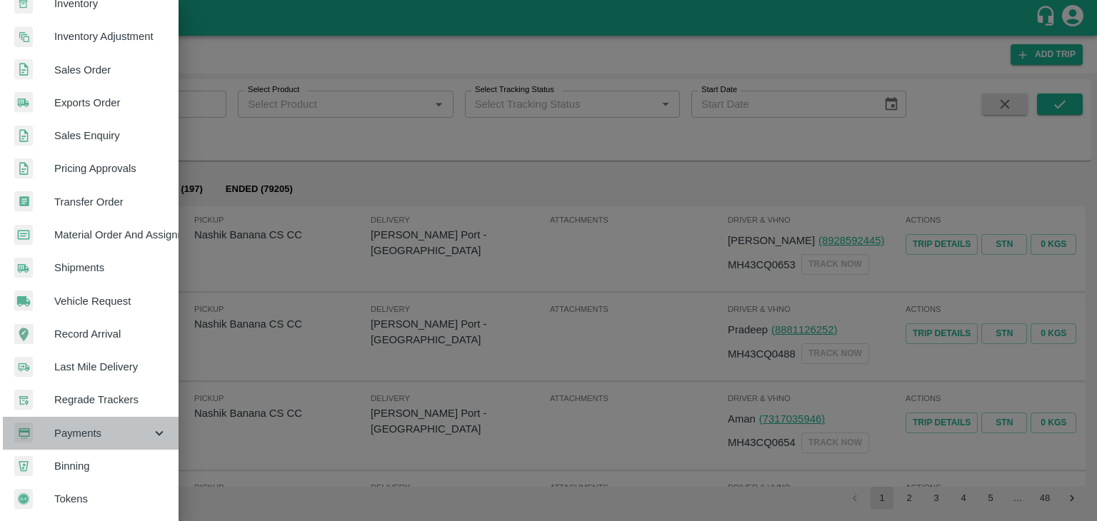
click at [94, 426] on span "Payments" at bounding box center [102, 434] width 97 height 16
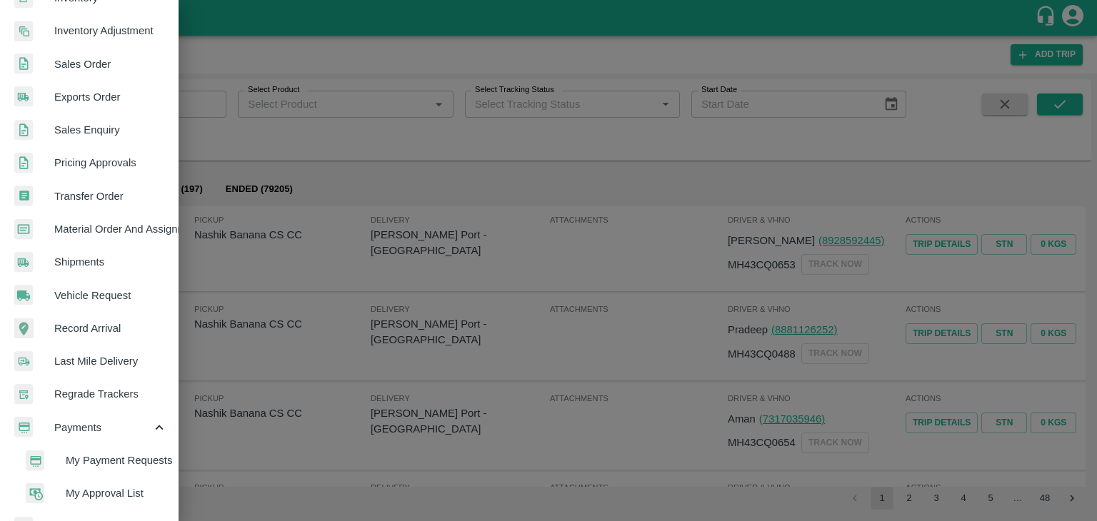
click at [127, 460] on span "My Payment Requests" at bounding box center [116, 461] width 101 height 16
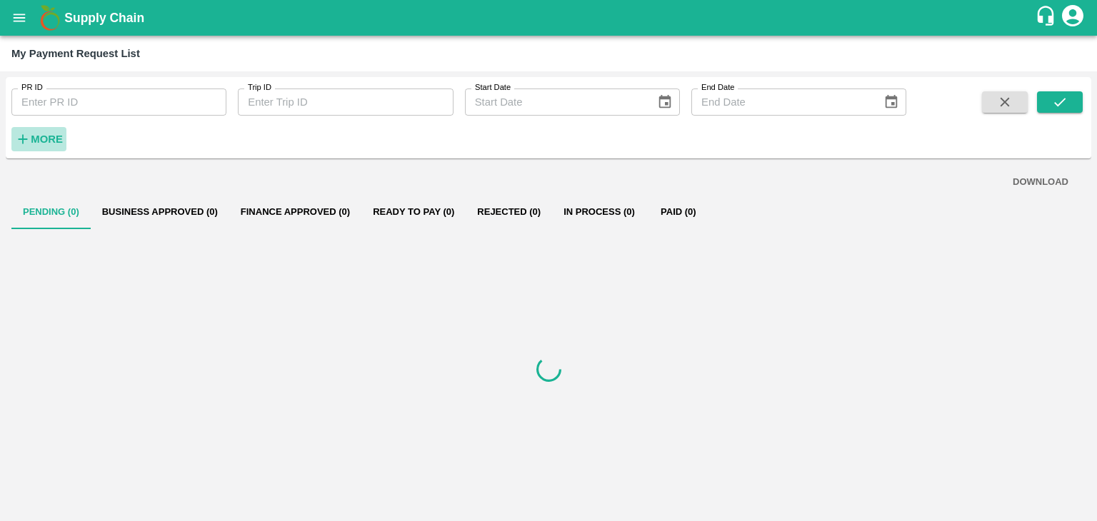
click at [39, 139] on strong "More" at bounding box center [47, 139] width 32 height 11
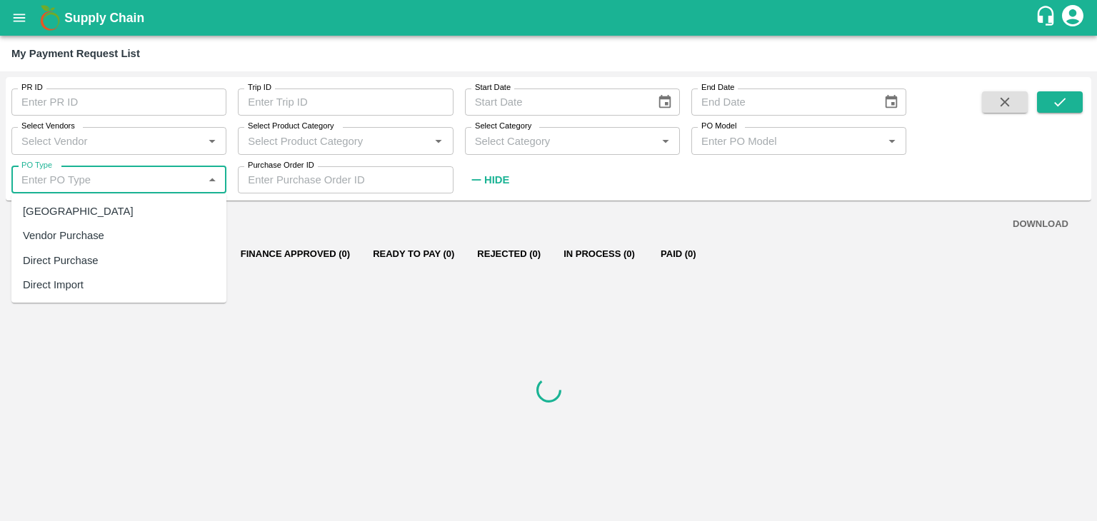
click at [64, 189] on input "PO Type" at bounding box center [107, 180] width 183 height 19
click at [71, 209] on div "[GEOGRAPHIC_DATA]" at bounding box center [78, 212] width 111 height 16
type input "[GEOGRAPHIC_DATA]"
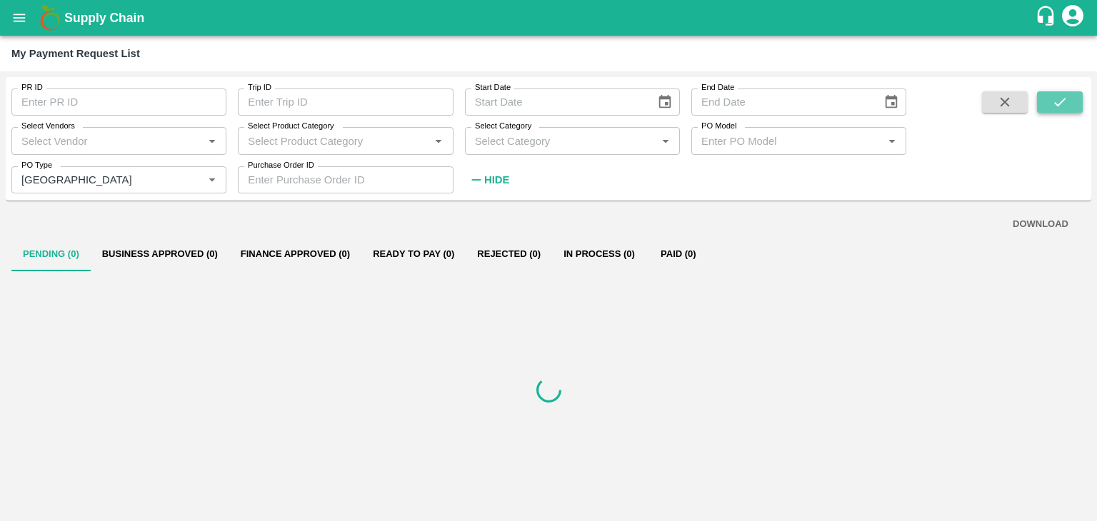
click at [1063, 98] on icon "submit" at bounding box center [1060, 102] width 16 height 16
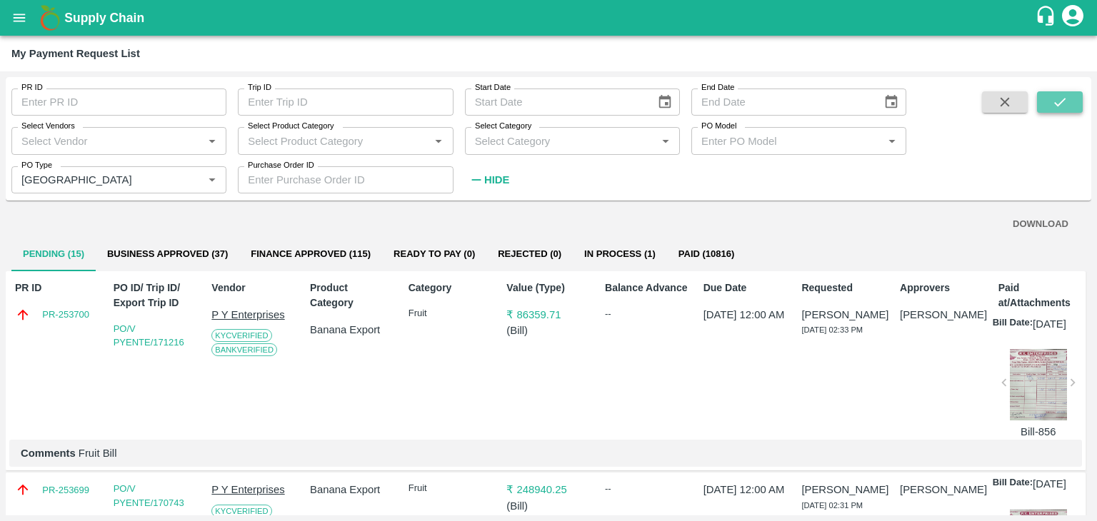
click at [1065, 96] on icon "submit" at bounding box center [1060, 102] width 16 height 16
